Goal: Transaction & Acquisition: Purchase product/service

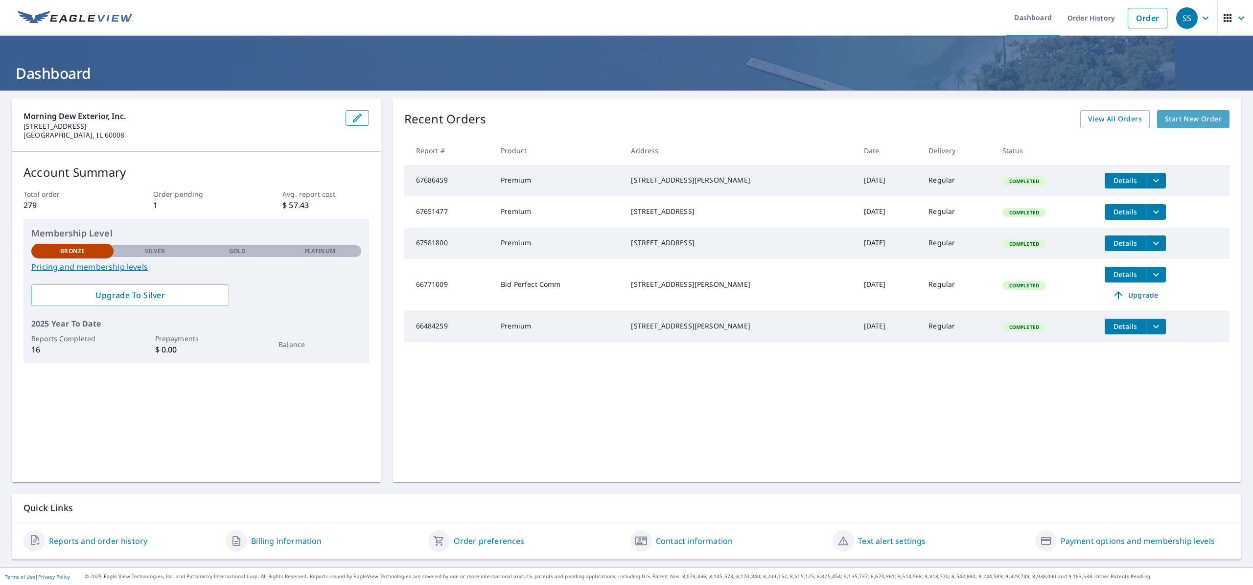
click at [1181, 123] on span "Start New Order" at bounding box center [1193, 119] width 57 height 12
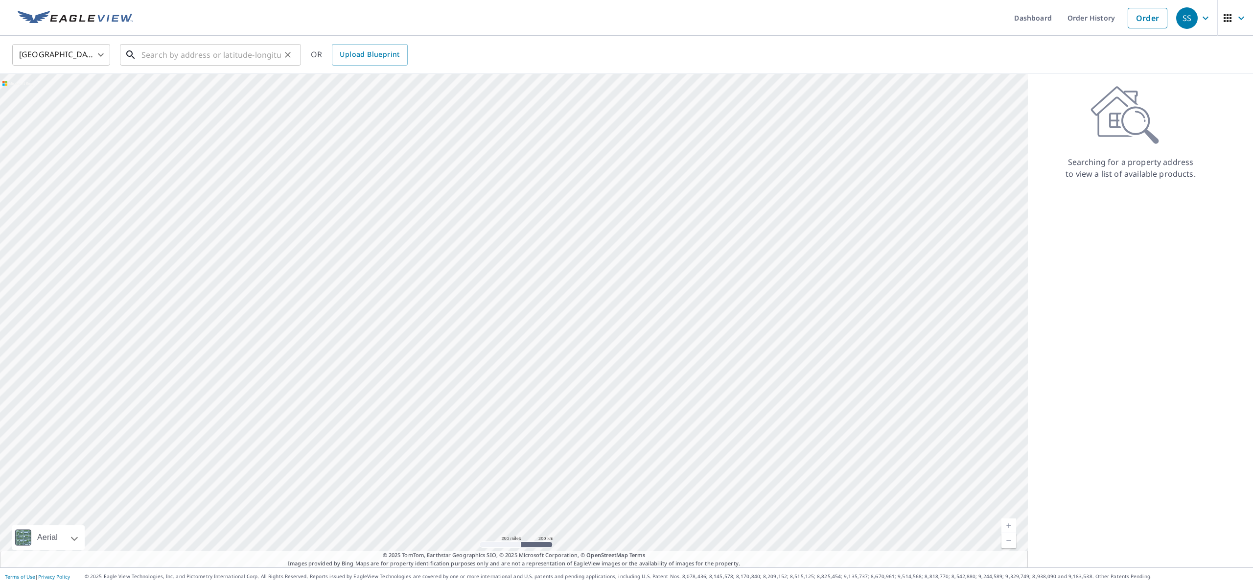
click at [261, 54] on input "text" at bounding box center [210, 54] width 139 height 27
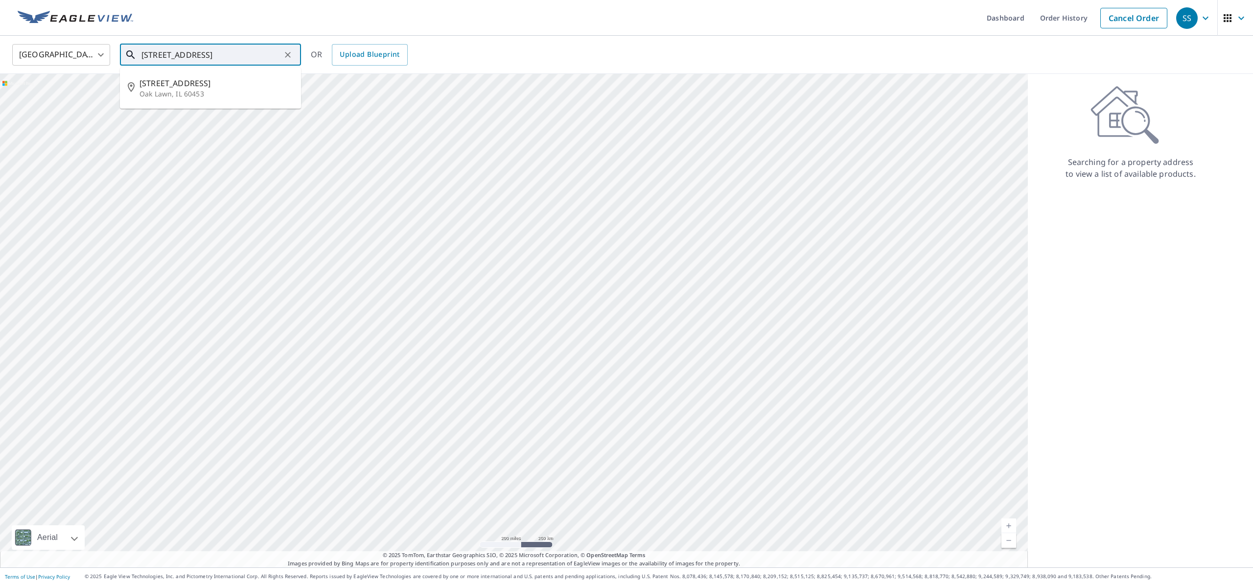
type input "[STREET_ADDRESS]"
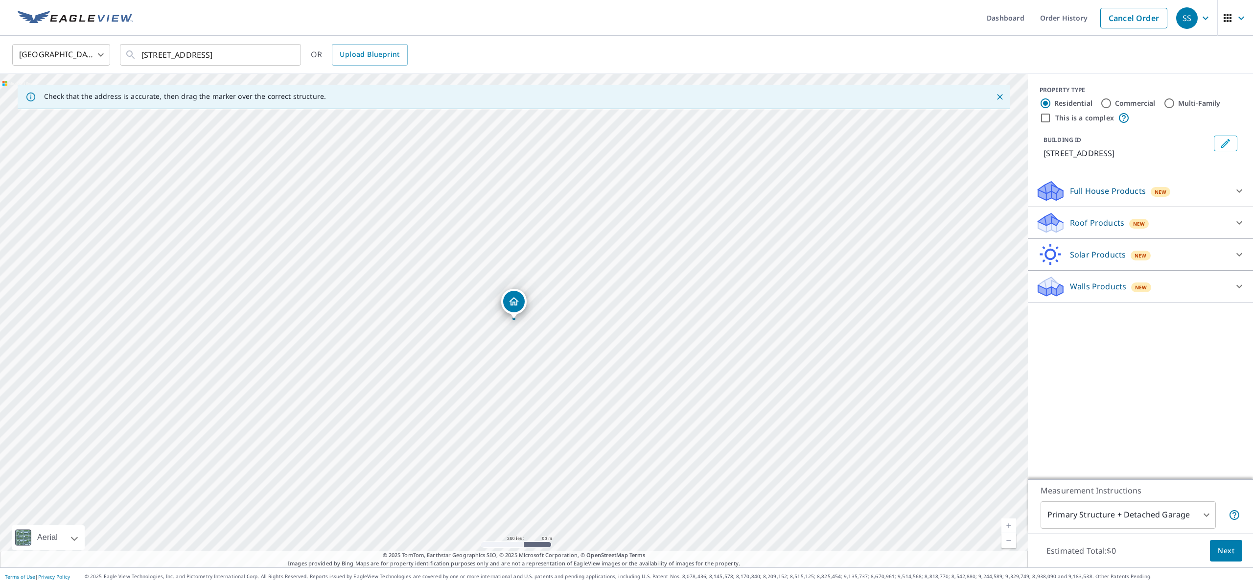
click at [1126, 191] on p "Full House Products" at bounding box center [1108, 191] width 76 height 12
click at [1123, 249] on div "Roof Products New" at bounding box center [1132, 249] width 192 height 23
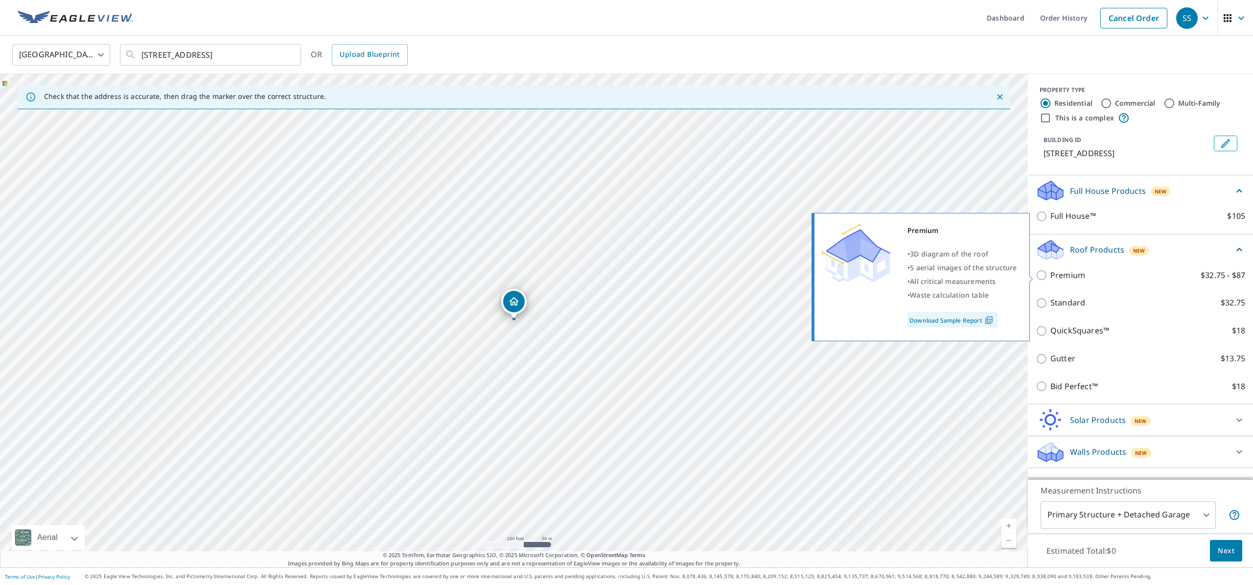
click at [1044, 275] on input "Premium $32.75 - $87" at bounding box center [1043, 275] width 15 height 12
checkbox input "true"
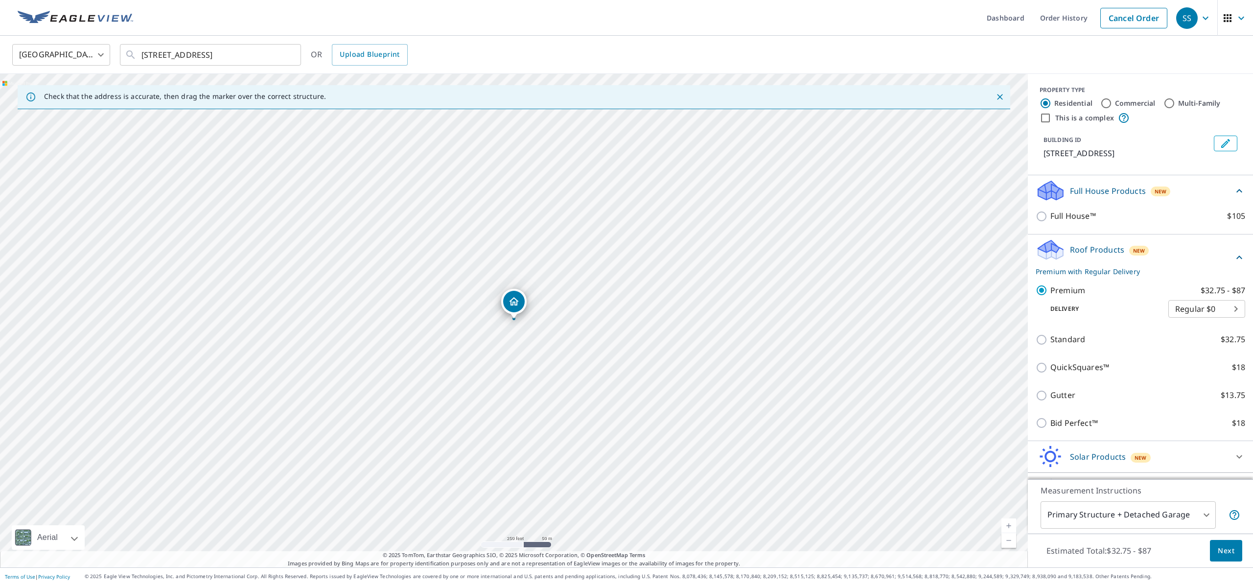
click at [1227, 546] on span "Next" at bounding box center [1226, 551] width 17 height 12
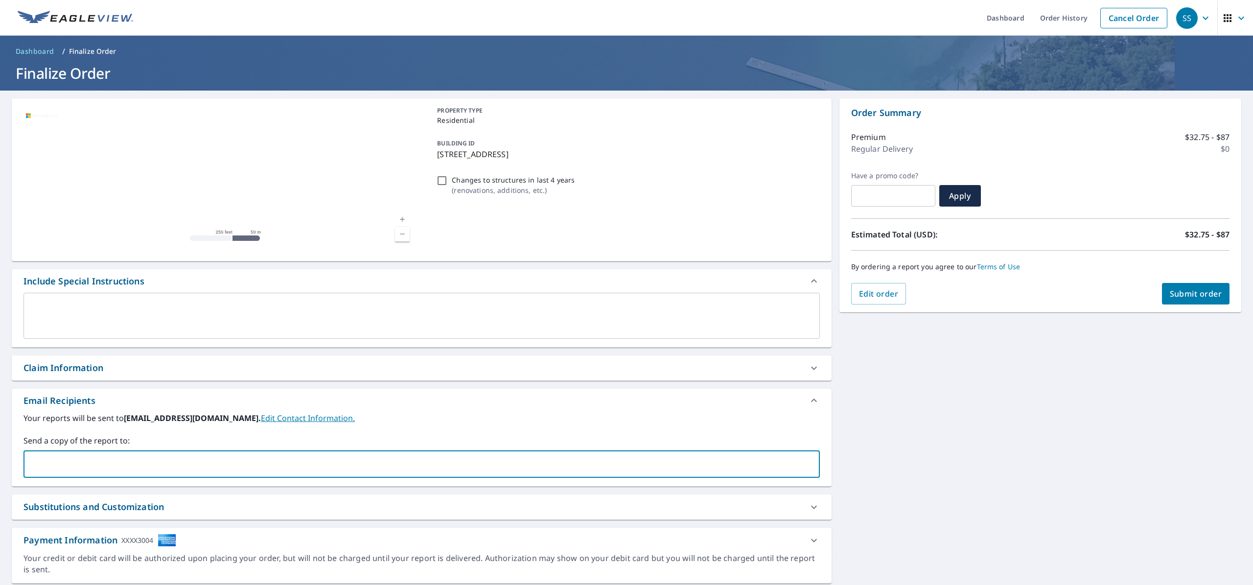
click at [197, 456] on input "text" at bounding box center [414, 464] width 773 height 19
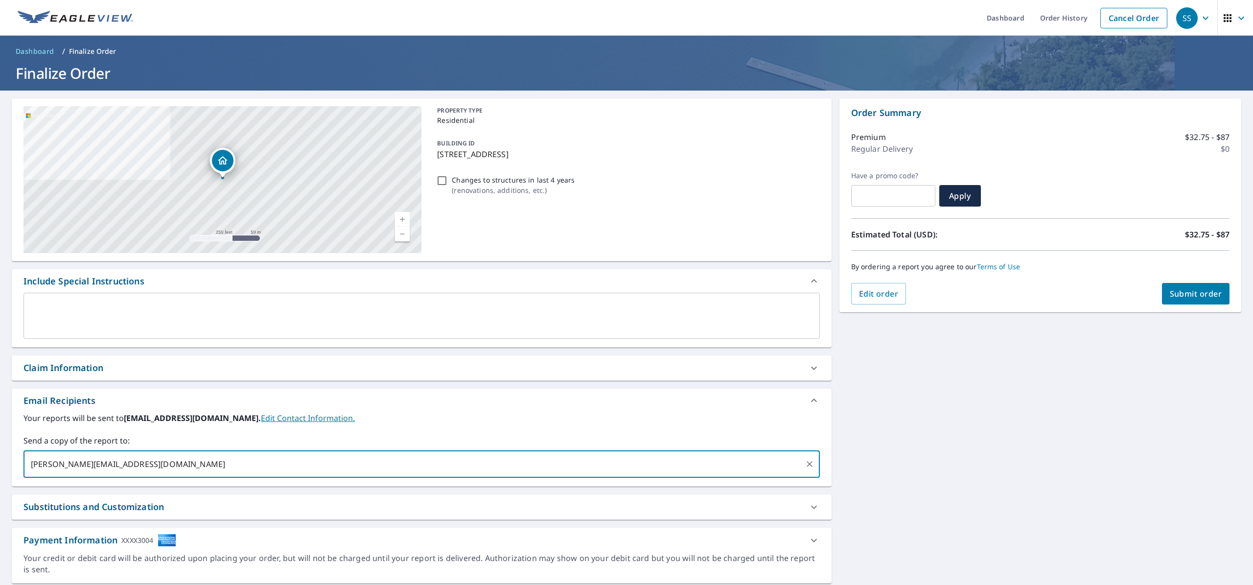
type input "[PERSON_NAME][EMAIL_ADDRESS][DOMAIN_NAME]"
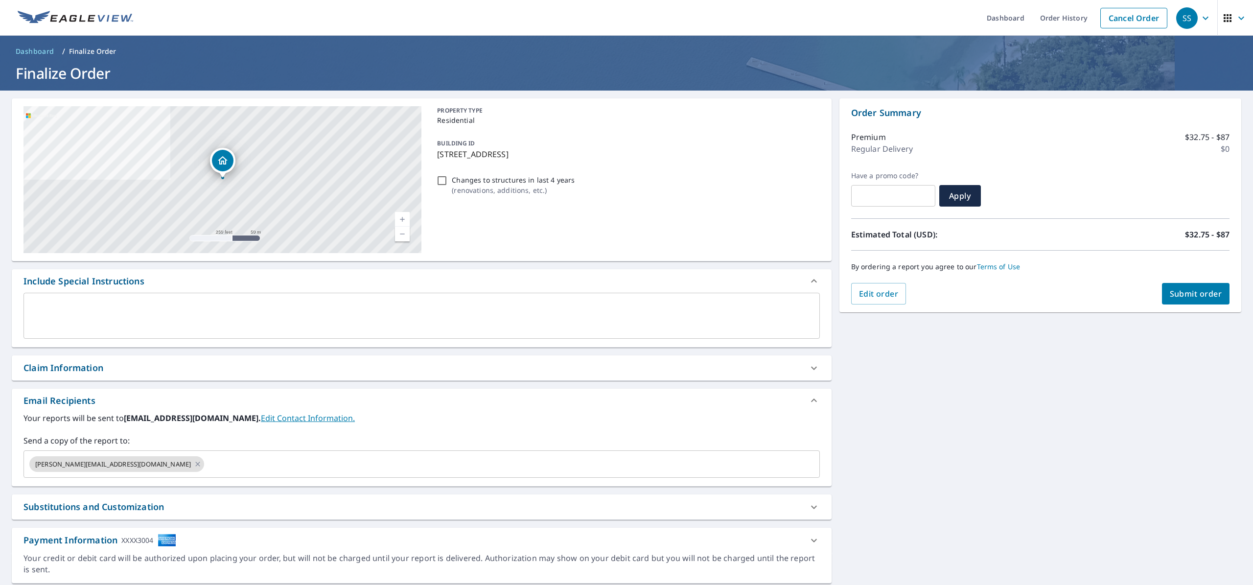
click at [885, 424] on div "[STREET_ADDRESS] Aerial Road A standard road map Aerial A detailed look from ab…" at bounding box center [626, 341] width 1253 height 501
click at [1178, 290] on span "Submit order" at bounding box center [1196, 293] width 52 height 11
